Goal: Communication & Community: Connect with others

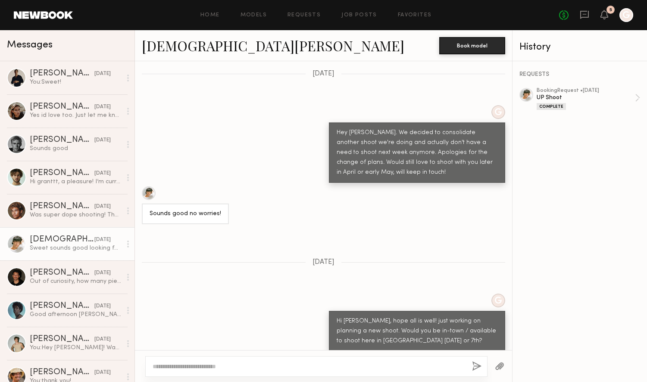
scroll to position [1902, 0]
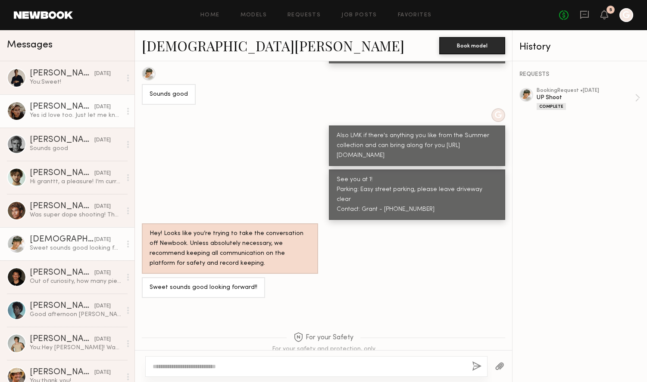
click at [40, 112] on div "Yes id love too. Just let me know when. Blessings" at bounding box center [76, 115] width 92 height 8
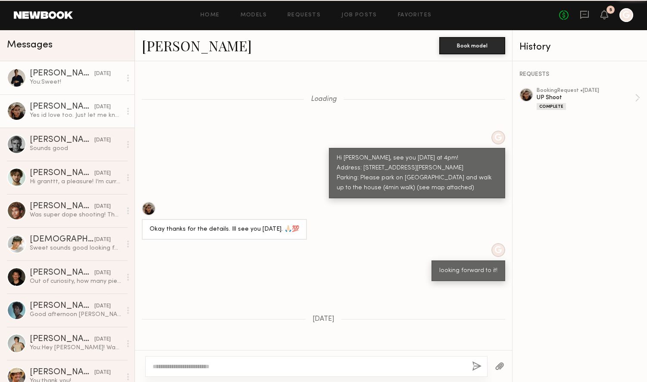
scroll to position [459, 0]
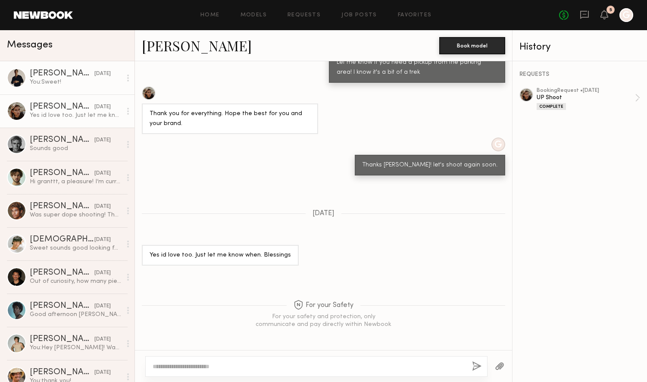
click at [65, 85] on div "You: Sweet!" at bounding box center [76, 82] width 92 height 8
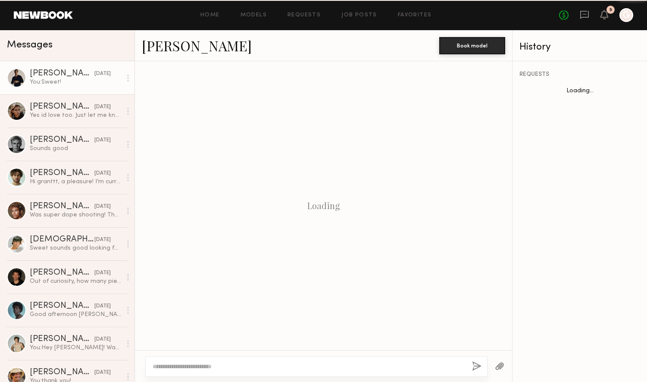
scroll to position [416, 0]
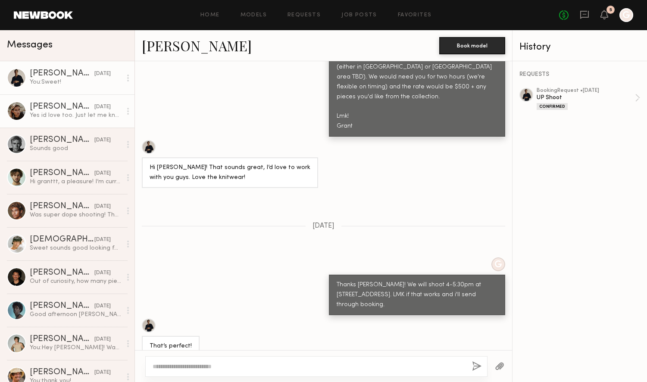
click at [70, 107] on div "[PERSON_NAME]" at bounding box center [62, 107] width 65 height 9
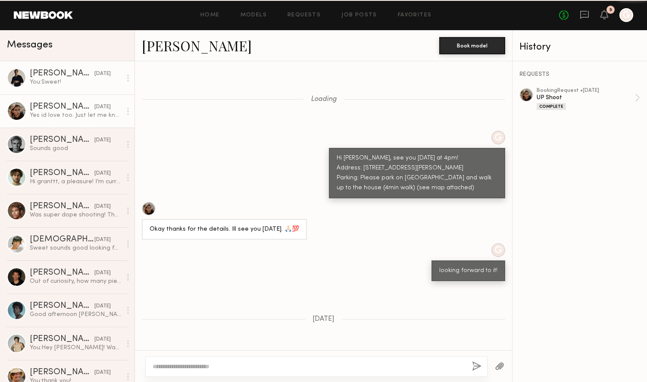
scroll to position [459, 0]
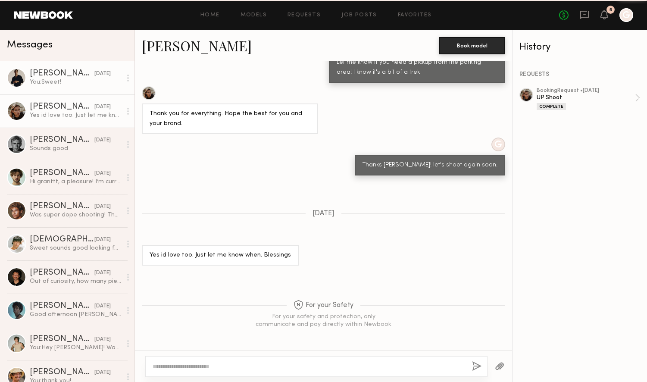
click at [72, 90] on link "[PERSON_NAME] [DATE] You: Sweet!" at bounding box center [67, 77] width 135 height 33
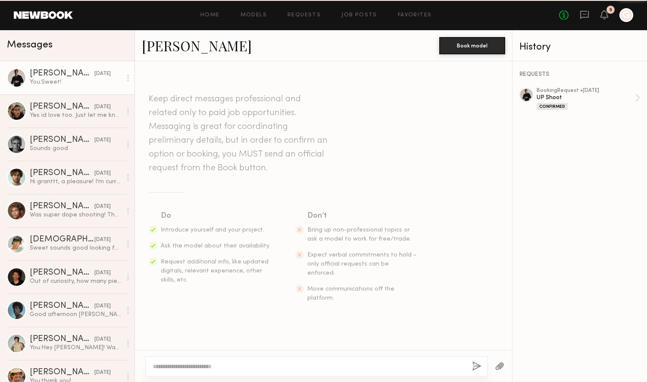
scroll to position [416, 0]
